Goal: Task Accomplishment & Management: Complete application form

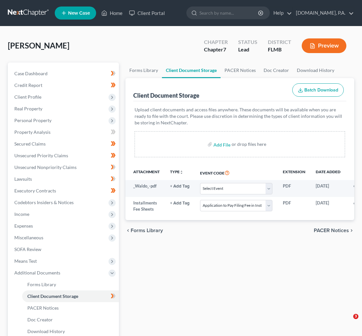
select select "4"
click at [31, 95] on span "Client Profile" at bounding box center [27, 97] width 27 height 6
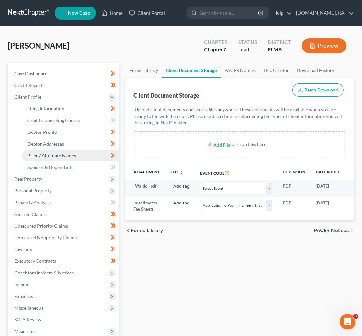
click at [47, 154] on span "Prior / Alternate Names" at bounding box center [51, 156] width 49 height 6
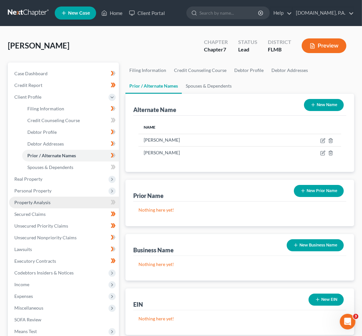
click at [31, 204] on span "Property Analysis" at bounding box center [32, 203] width 36 height 6
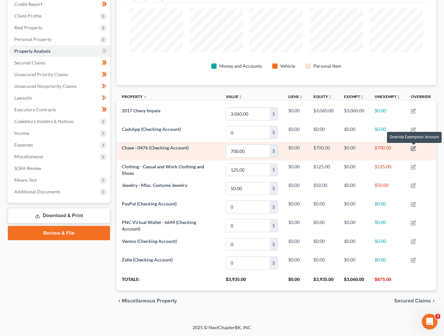
click at [362, 148] on icon "button" at bounding box center [413, 148] width 5 height 5
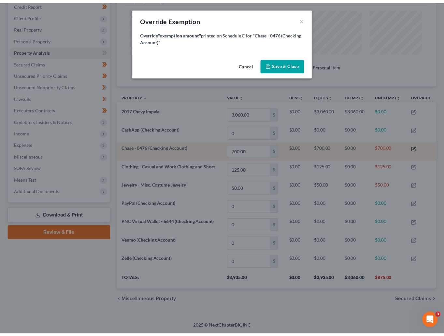
scroll to position [105, 325]
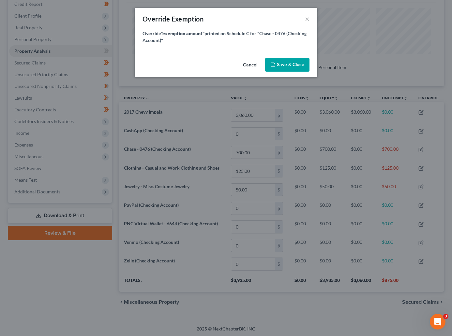
click at [250, 63] on button "Cancel" at bounding box center [250, 65] width 25 height 13
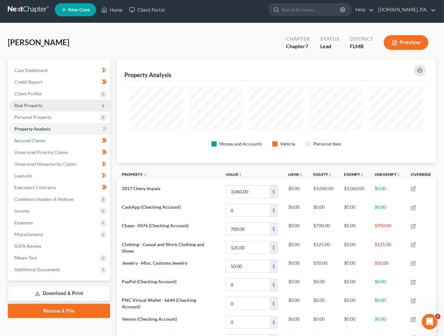
scroll to position [0, 0]
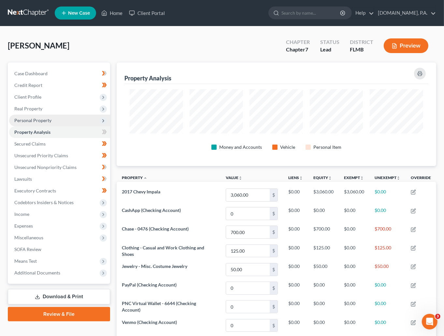
click at [36, 120] on span "Personal Property" at bounding box center [32, 121] width 37 height 6
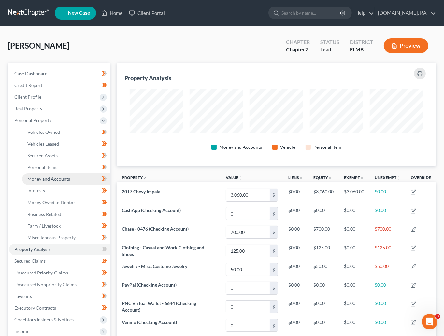
click at [50, 178] on span "Money and Accounts" at bounding box center [48, 179] width 43 height 6
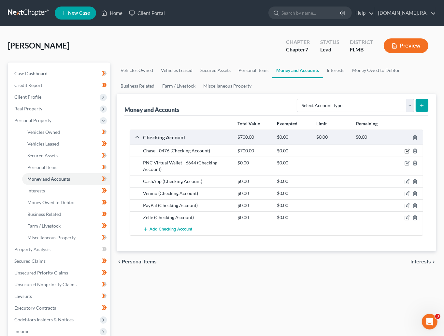
click at [362, 151] on icon "button" at bounding box center [407, 151] width 5 height 5
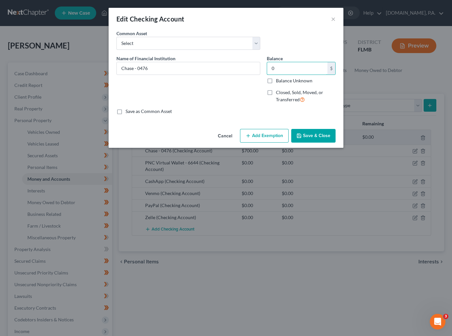
type input "0"
click at [235, 99] on div "Name of Financial Institution * Chase - 0476" at bounding box center [188, 81] width 150 height 53
click at [321, 137] on button "Save & Close" at bounding box center [313, 136] width 44 height 14
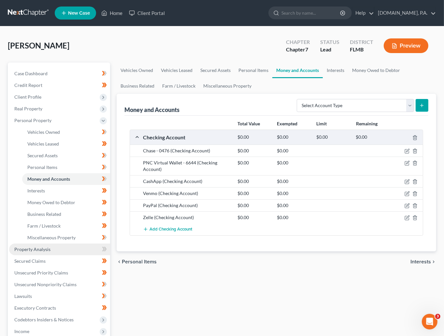
click at [29, 251] on span "Property Analysis" at bounding box center [32, 250] width 36 height 6
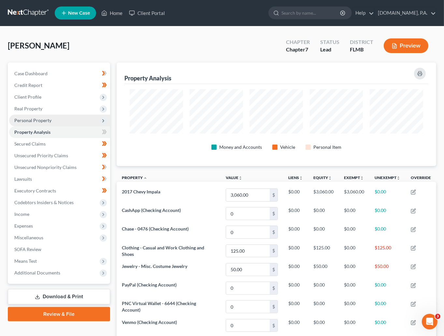
click at [37, 122] on span "Personal Property" at bounding box center [32, 121] width 37 height 6
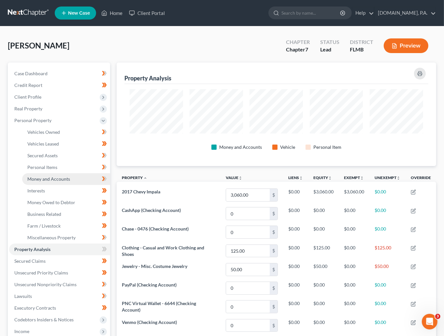
drag, startPoint x: 48, startPoint y: 176, endPoint x: 69, endPoint y: 180, distance: 22.1
click at [48, 177] on span "Money and Accounts" at bounding box center [48, 179] width 43 height 6
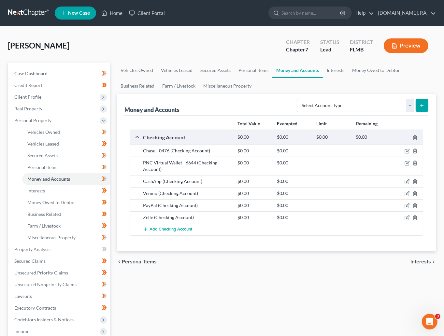
drag, startPoint x: 208, startPoint y: 38, endPoint x: 204, endPoint y: 39, distance: 3.9
click at [208, 38] on div "[PERSON_NAME] Upgraded Chapter Chapter 7 Status Lead District [GEOGRAPHIC_DATA]…" at bounding box center [222, 48] width 429 height 28
